Goal: Transaction & Acquisition: Purchase product/service

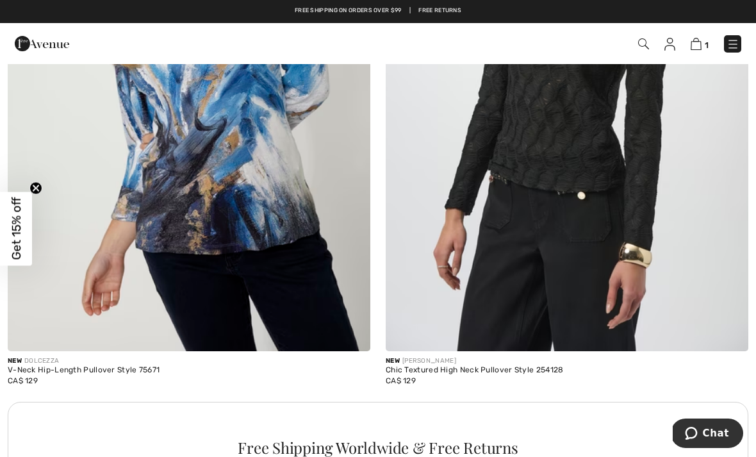
scroll to position [3417, 0]
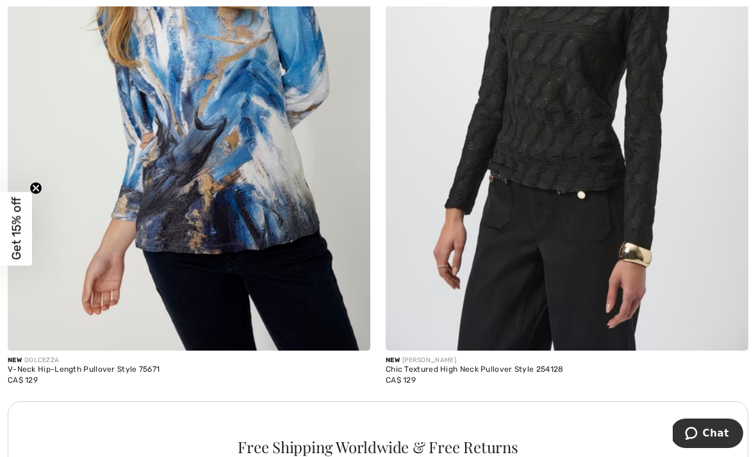
click at [570, 140] on img at bounding box center [567, 79] width 363 height 544
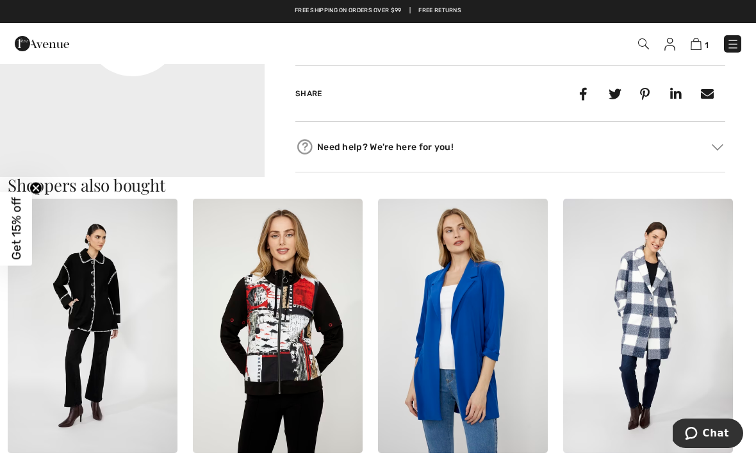
scroll to position [1026, 0]
